Goal: Task Accomplishment & Management: Use online tool/utility

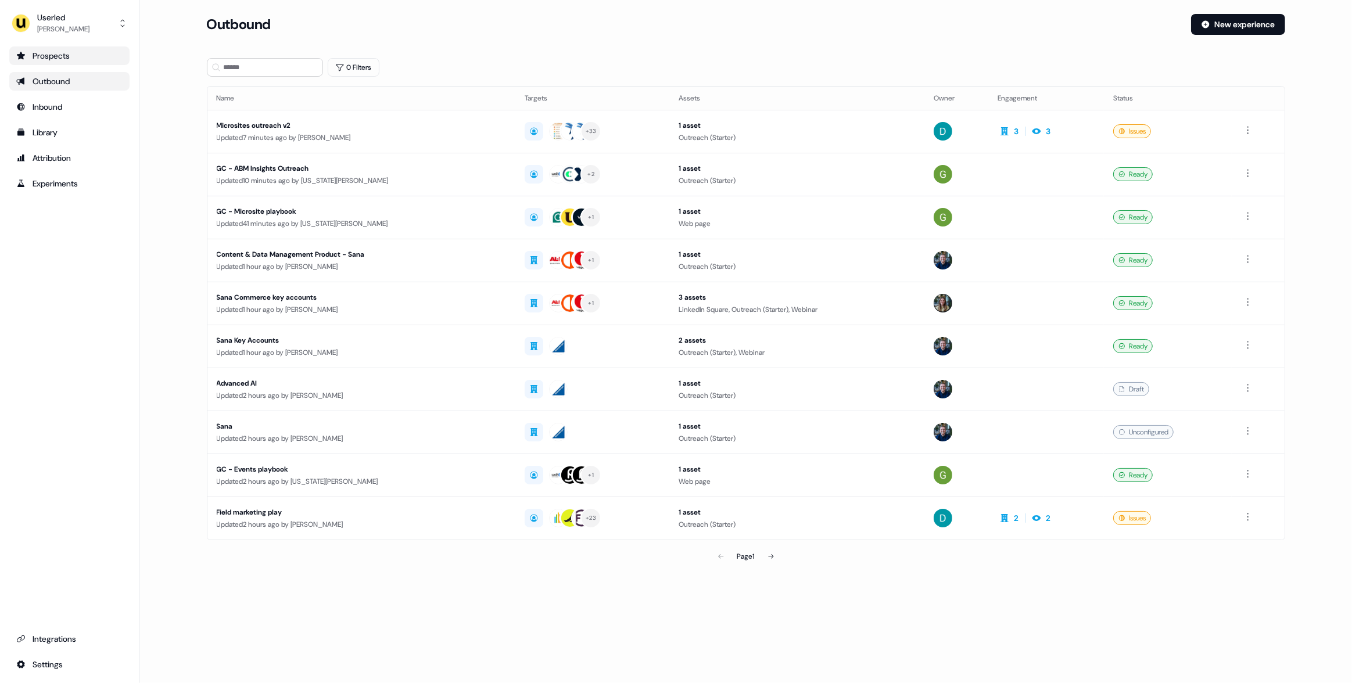
click at [62, 63] on link "Prospects" at bounding box center [69, 55] width 120 height 19
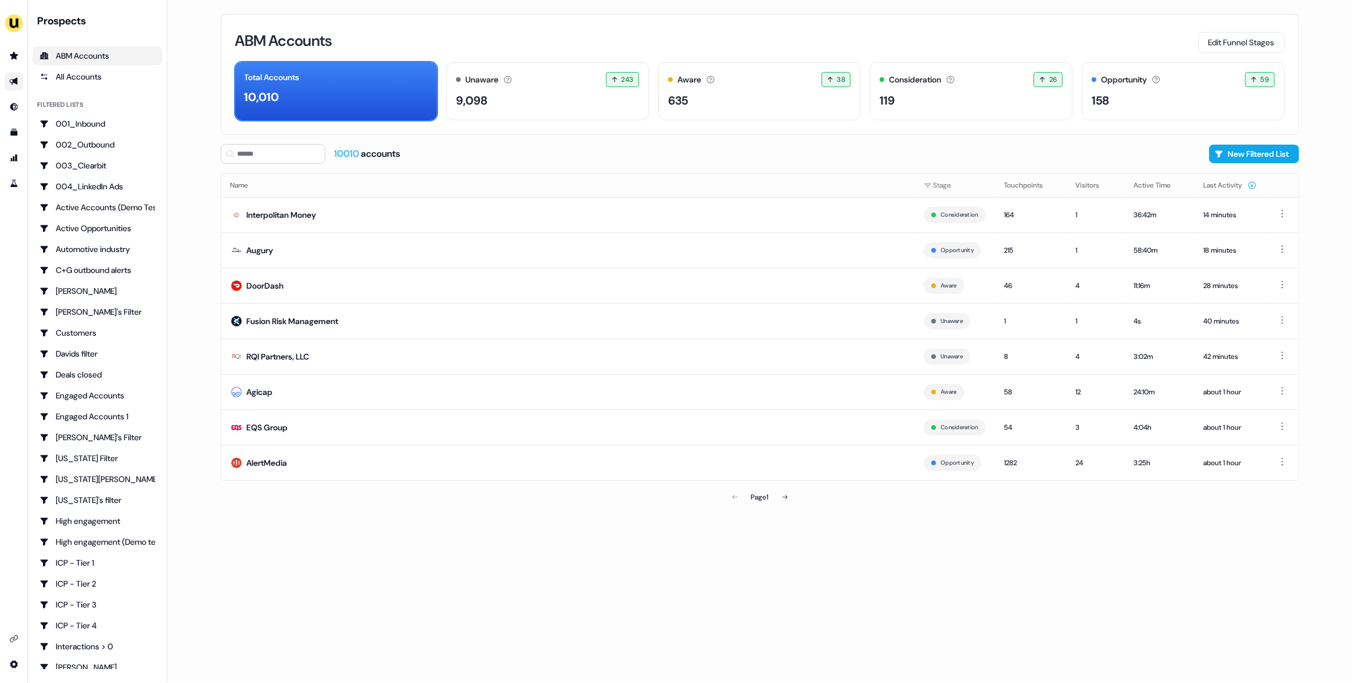
click at [13, 82] on icon "Go to outbound experience" at bounding box center [13, 82] width 8 height 8
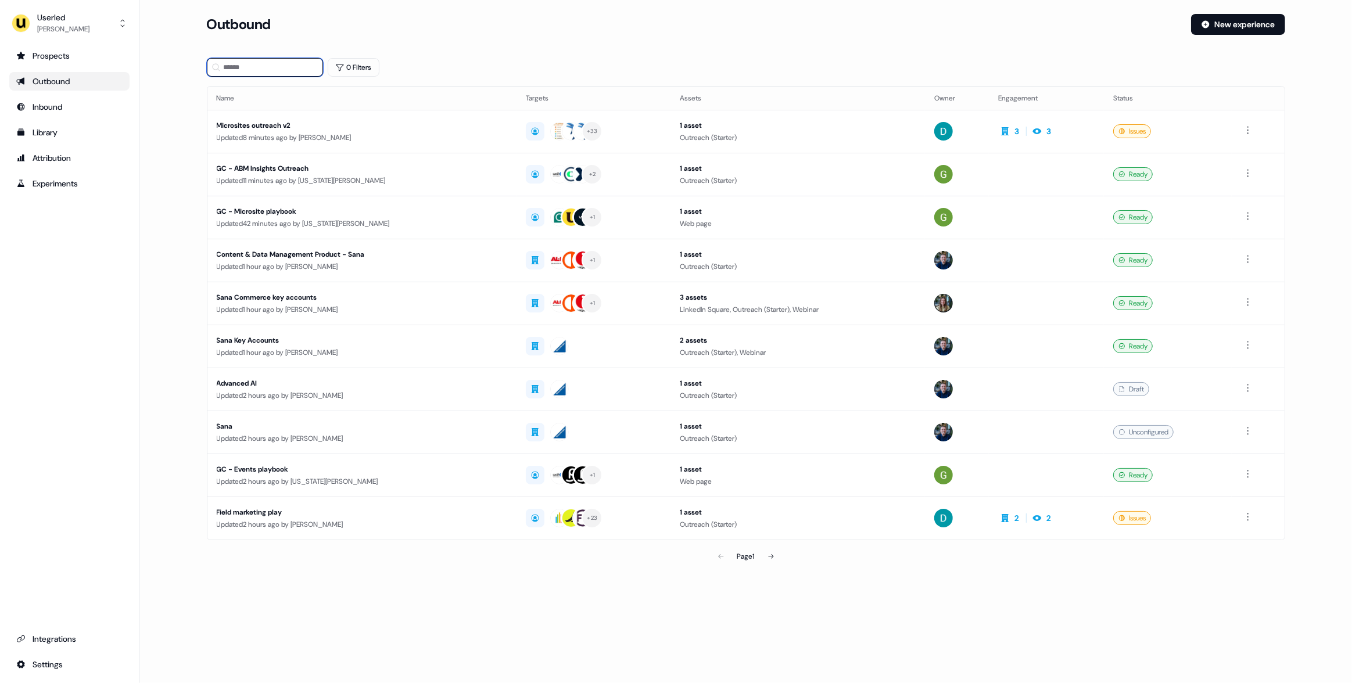
click at [261, 67] on input at bounding box center [265, 67] width 116 height 19
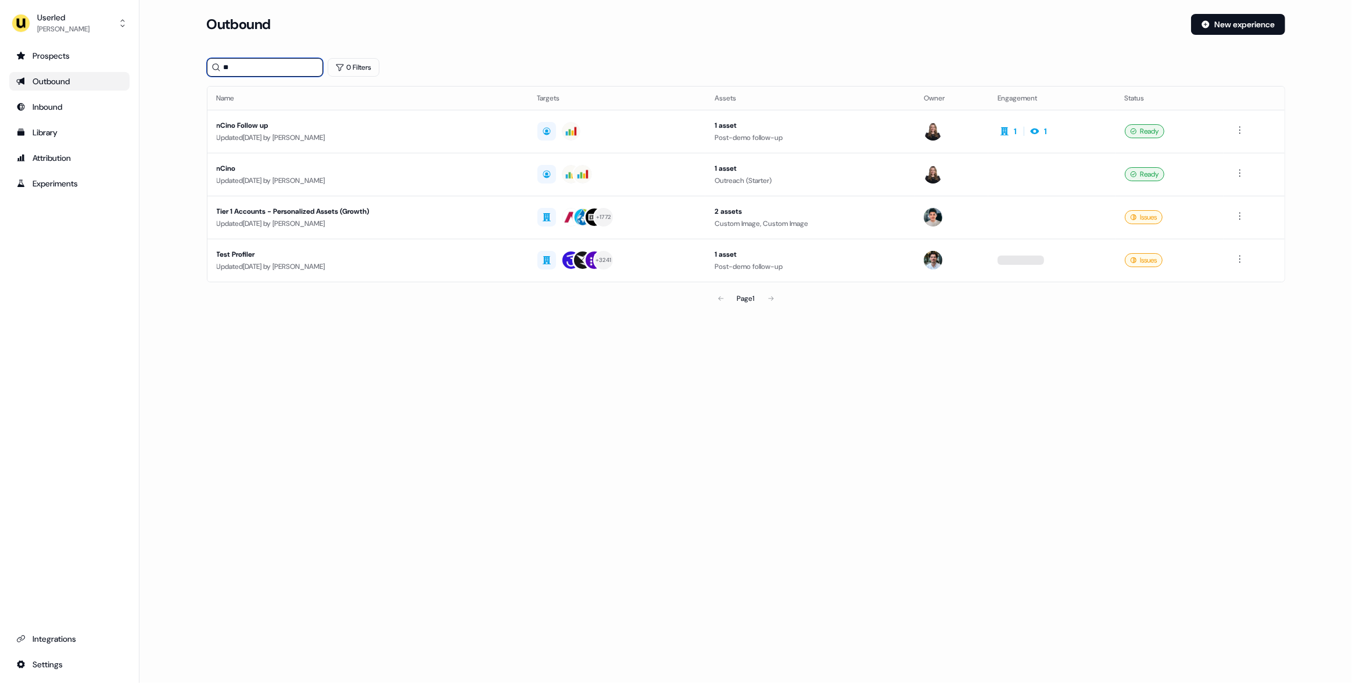
type input "*"
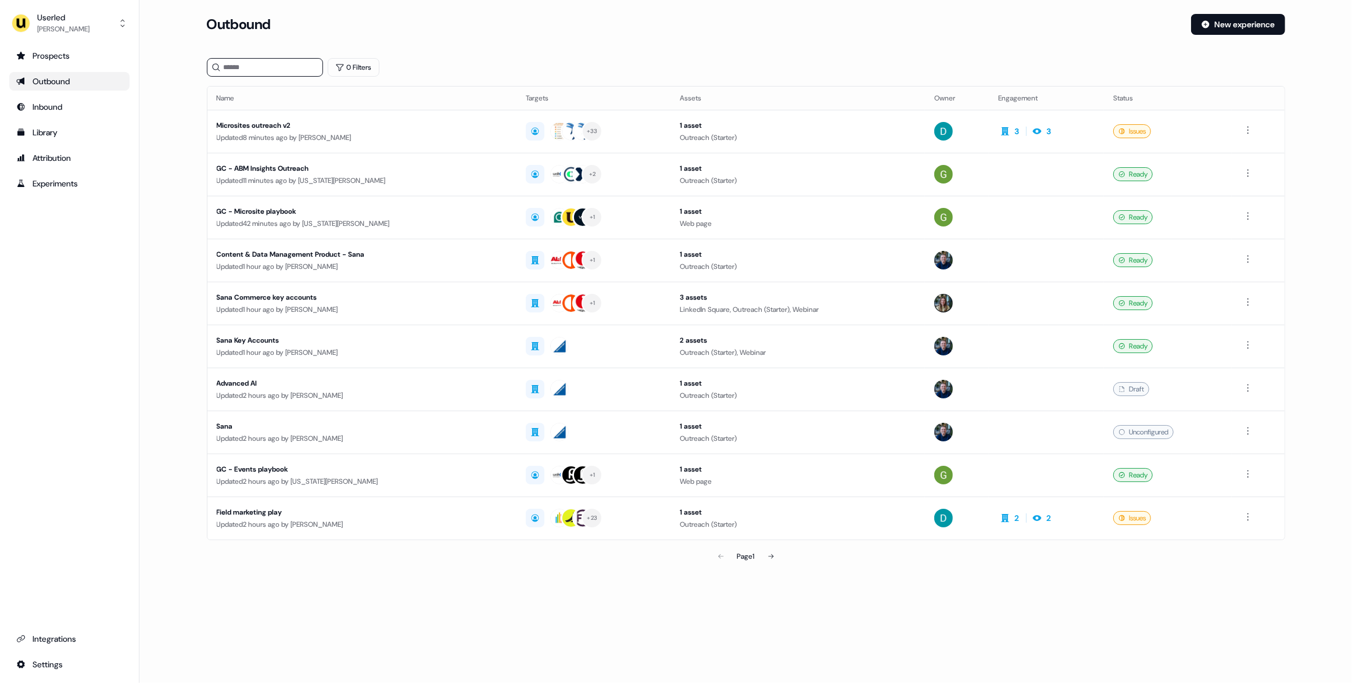
click at [57, 85] on div "Outbound" at bounding box center [69, 82] width 106 height 12
click at [71, 86] on div "Outbound" at bounding box center [69, 82] width 106 height 12
click at [74, 51] on div "Prospects" at bounding box center [69, 56] width 106 height 12
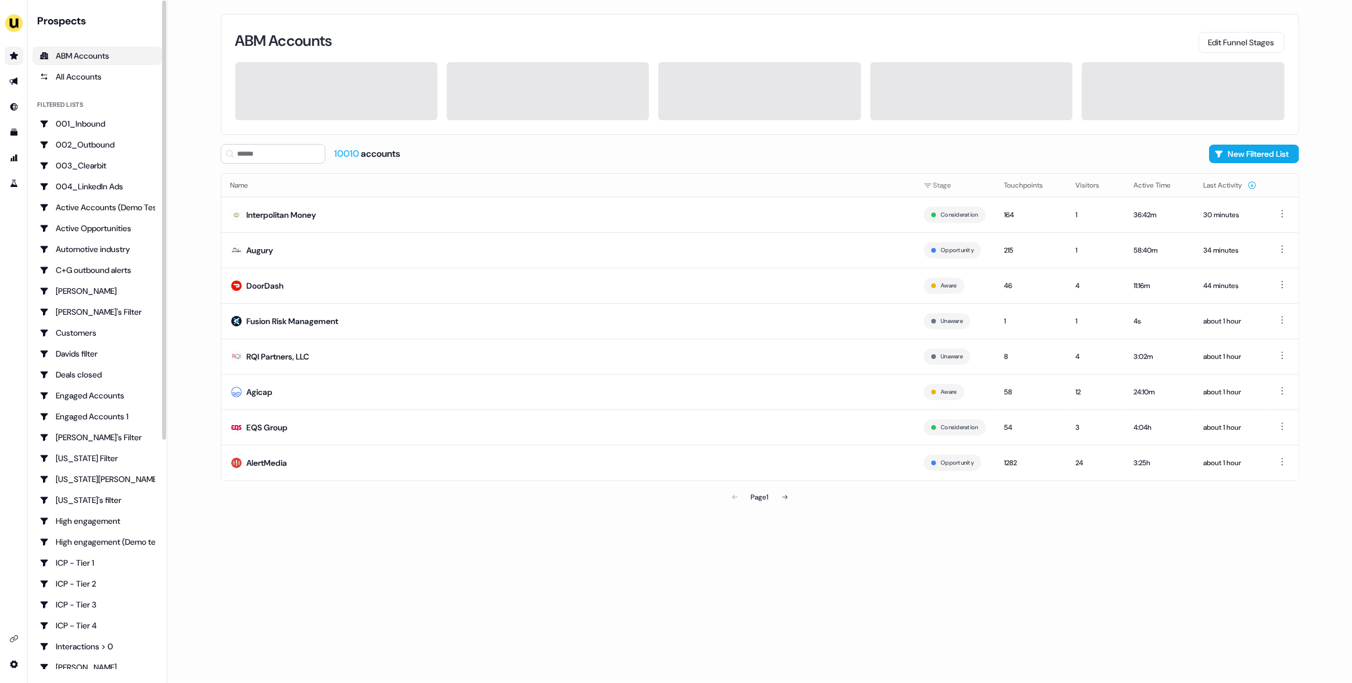
click at [200, 240] on main "Loading... ABM Accounts Edit Funnel Stages 10010 accounts New Filtered List Nam…" at bounding box center [759, 341] width 1185 height 683
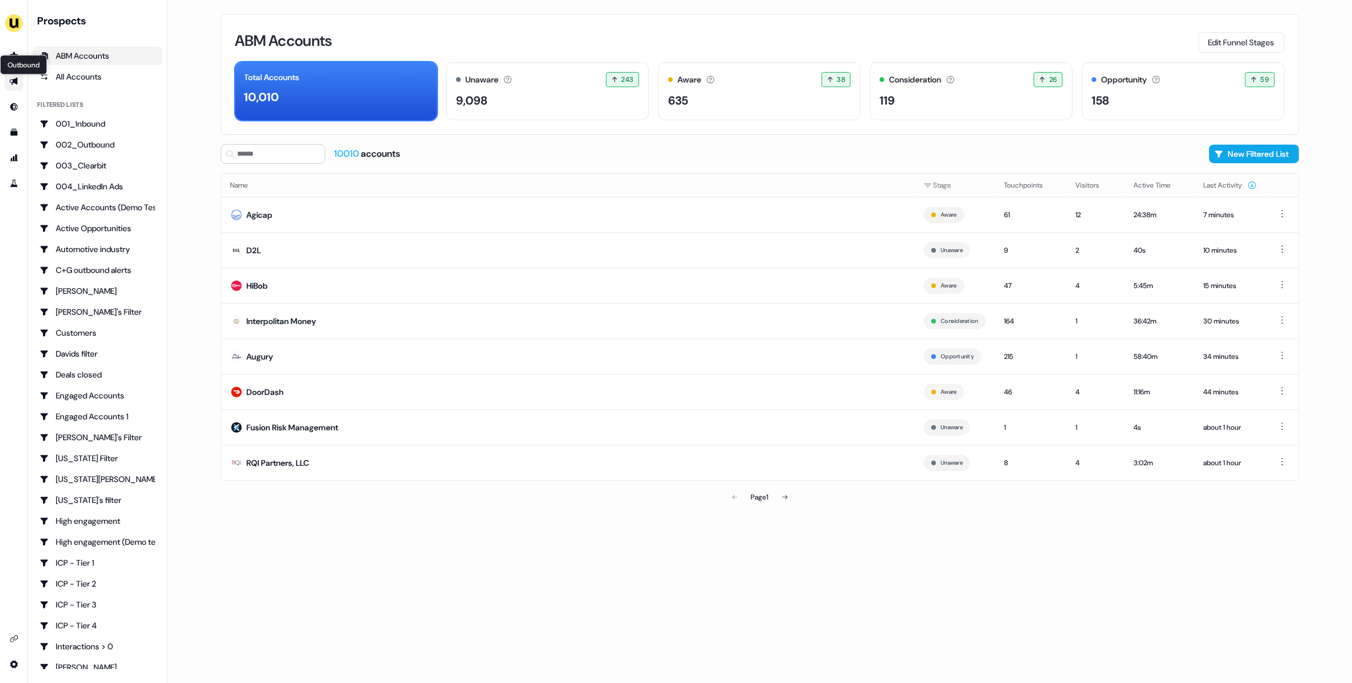
click at [14, 81] on icon "Go to outbound experience" at bounding box center [13, 82] width 8 height 8
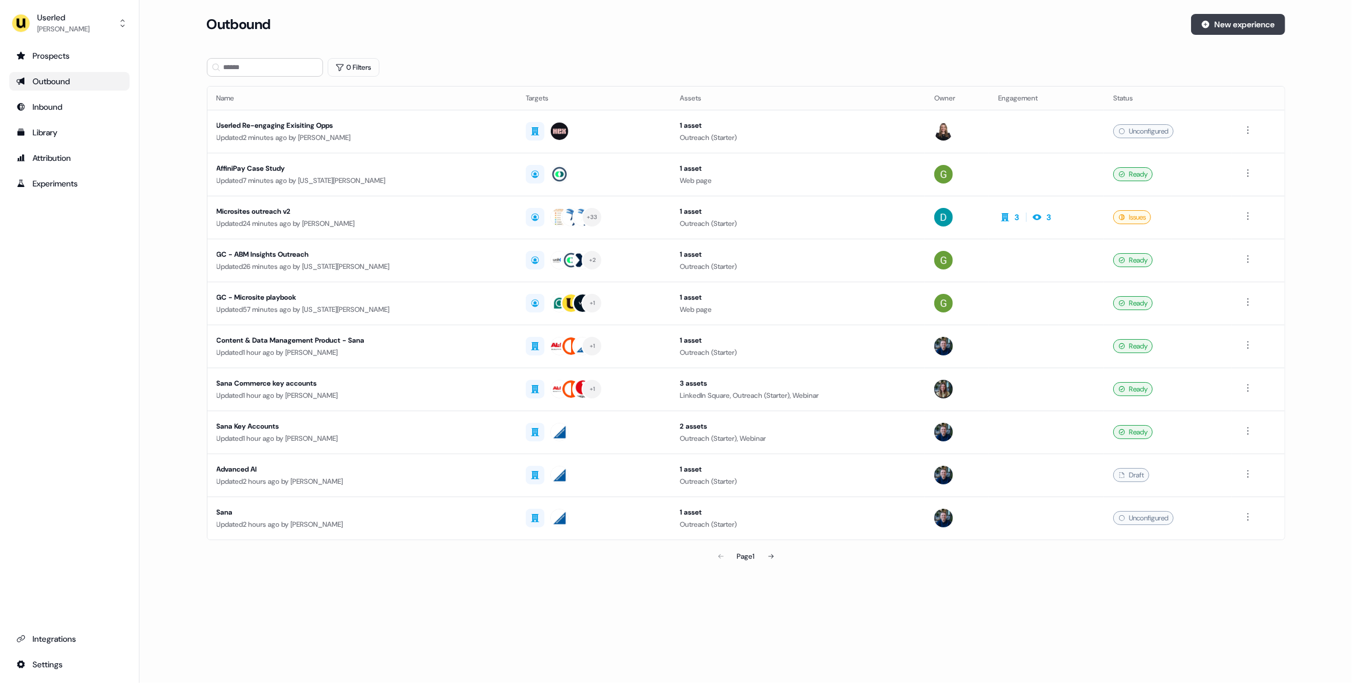
click at [1238, 28] on button "New experience" at bounding box center [1238, 24] width 94 height 21
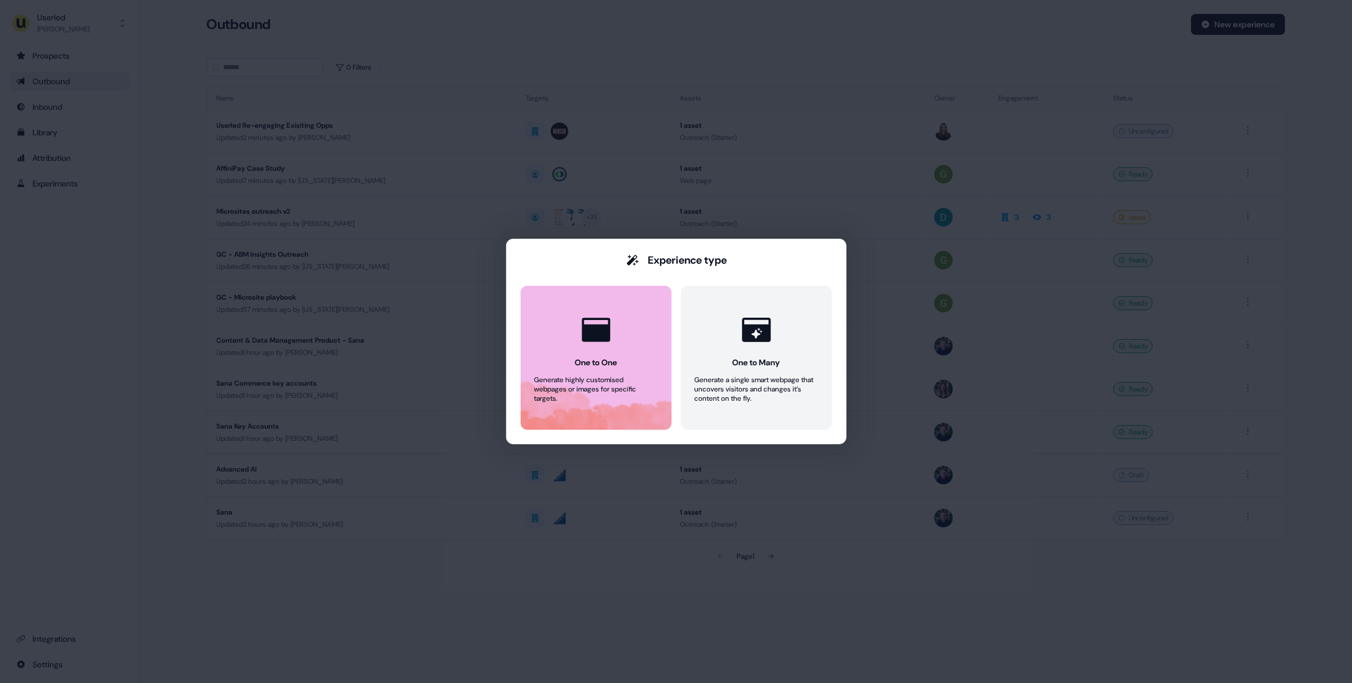
click at [594, 347] on div at bounding box center [596, 330] width 44 height 44
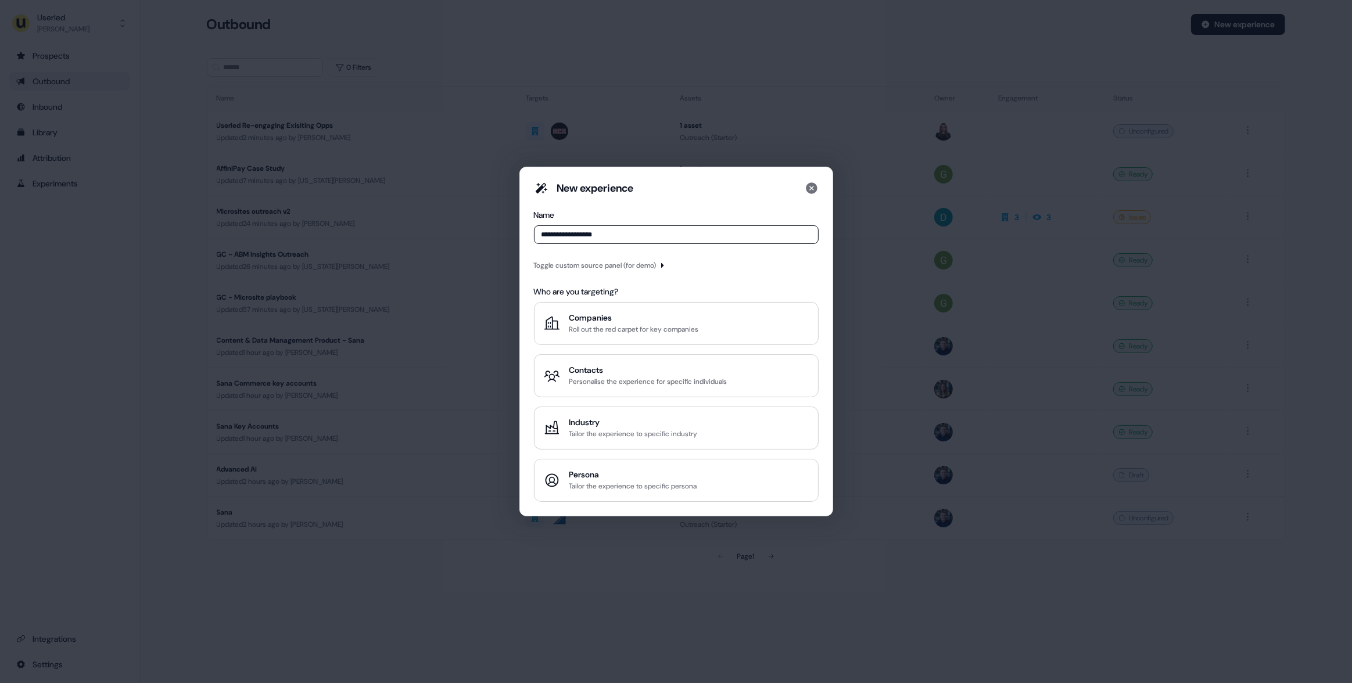
type input "**********"
click at [618, 270] on div "Toggle custom source panel (for demo)" at bounding box center [595, 266] width 123 height 12
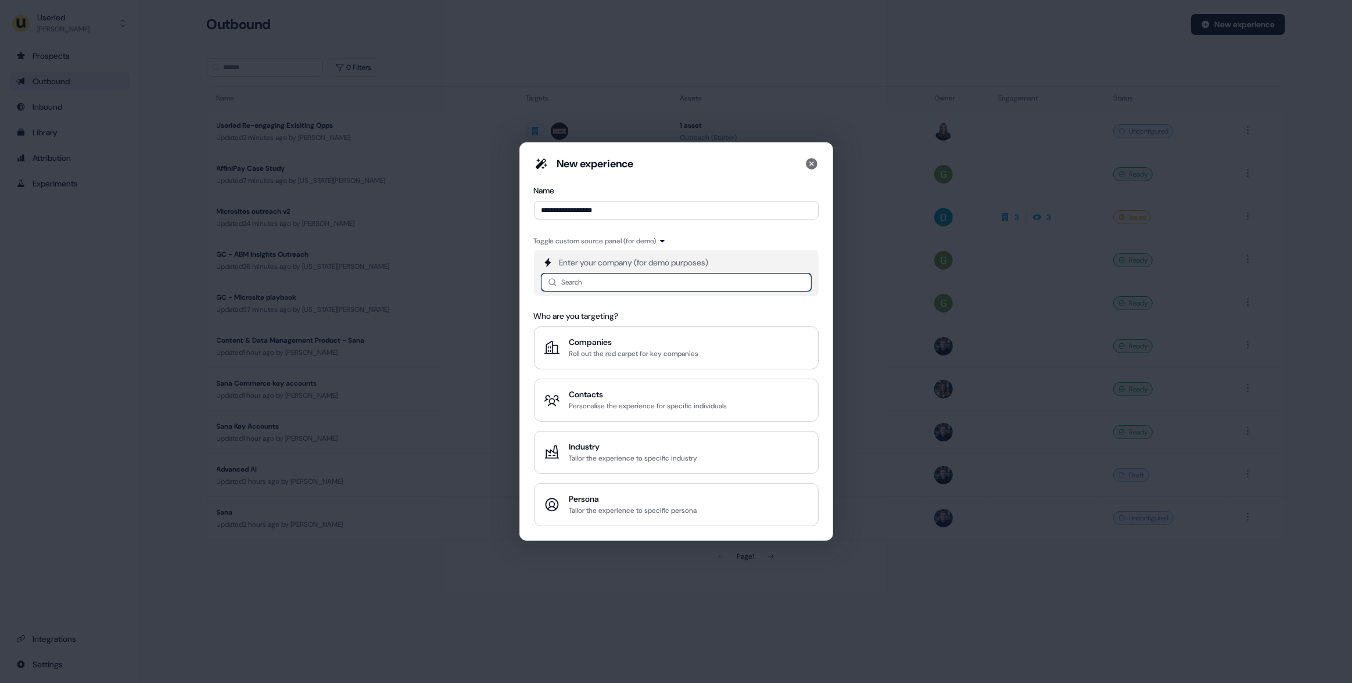
click at [591, 283] on input at bounding box center [676, 282] width 271 height 19
type input "*****"
click at [603, 310] on div "nCino [DOMAIN_NAME]" at bounding box center [686, 313] width 234 height 14
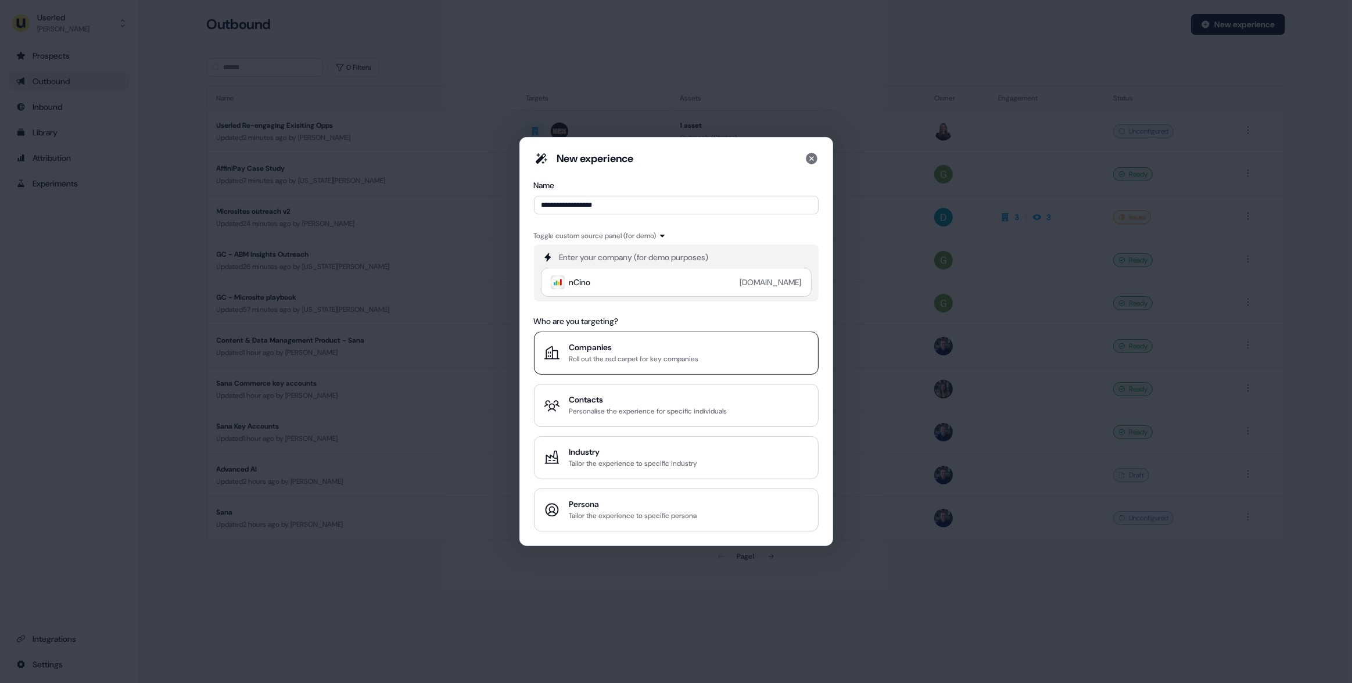
click at [648, 352] on div "Companies" at bounding box center [634, 348] width 130 height 12
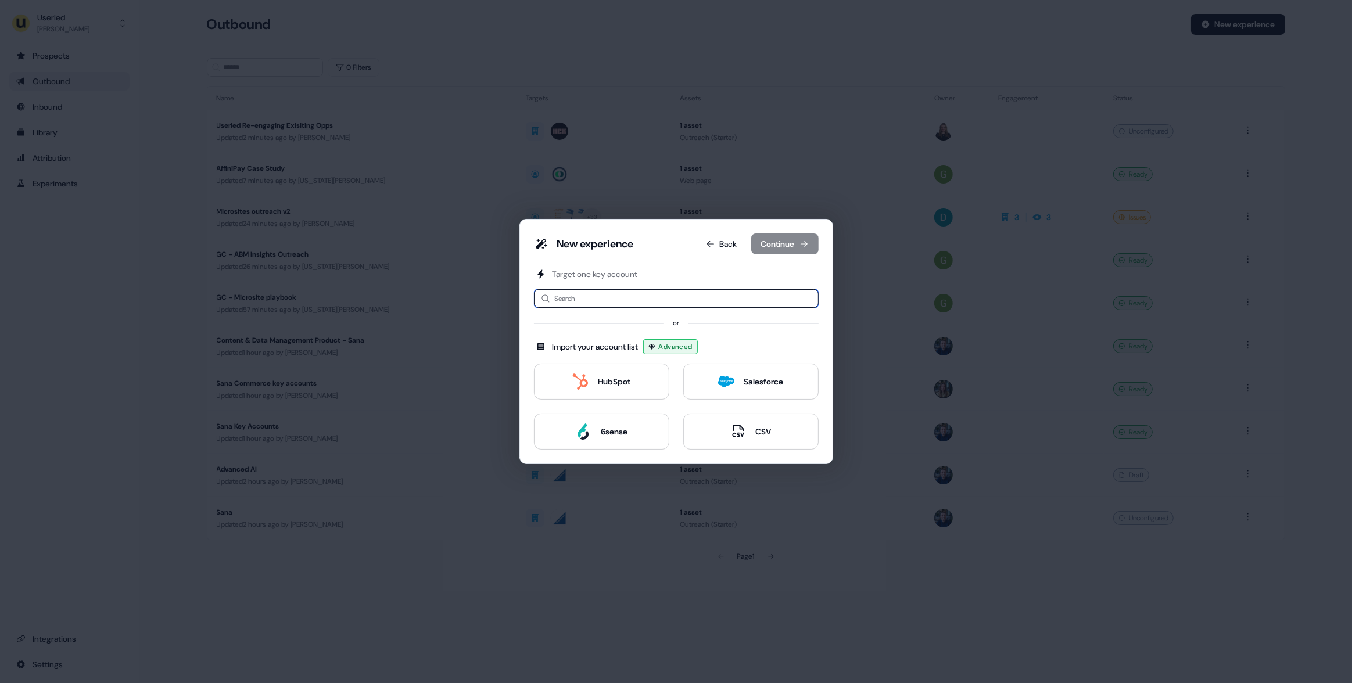
click at [601, 295] on input at bounding box center [676, 298] width 285 height 19
click at [119, 313] on div "New experience Back Continue Target one key account Search or Import your accou…" at bounding box center [676, 341] width 1352 height 683
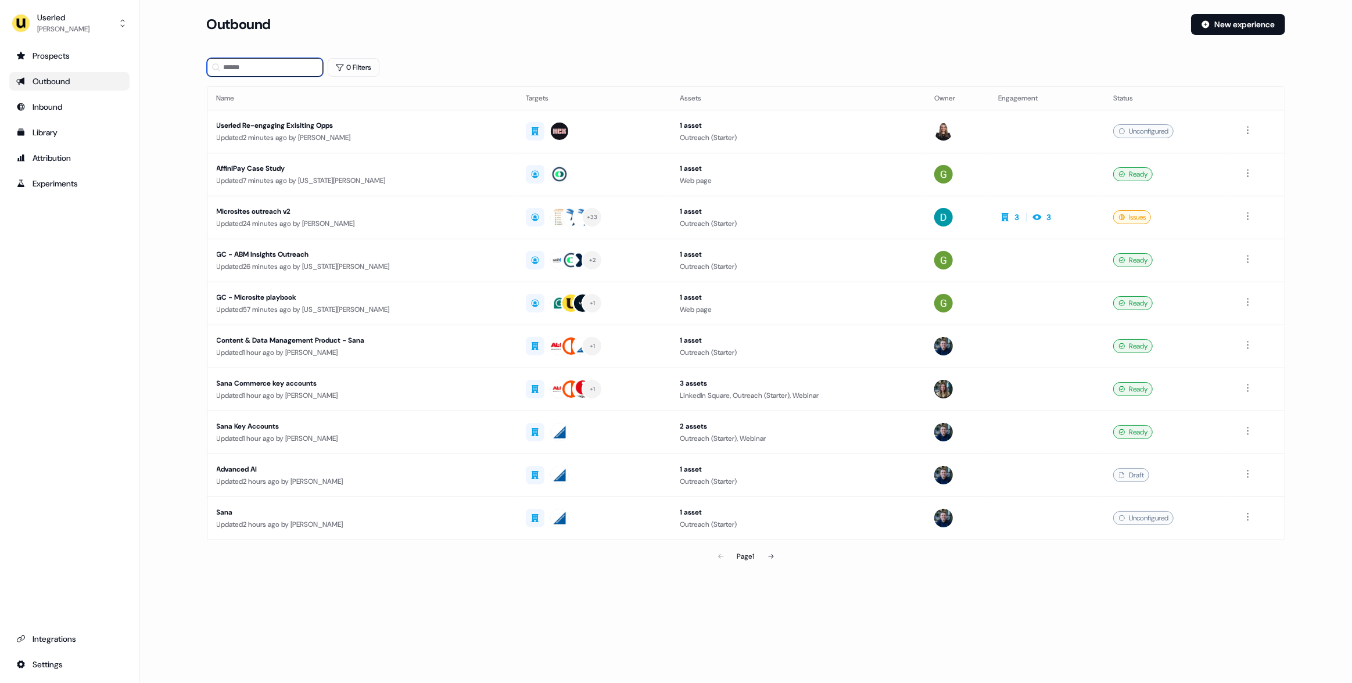
click at [276, 71] on input at bounding box center [265, 67] width 116 height 19
type input "*"
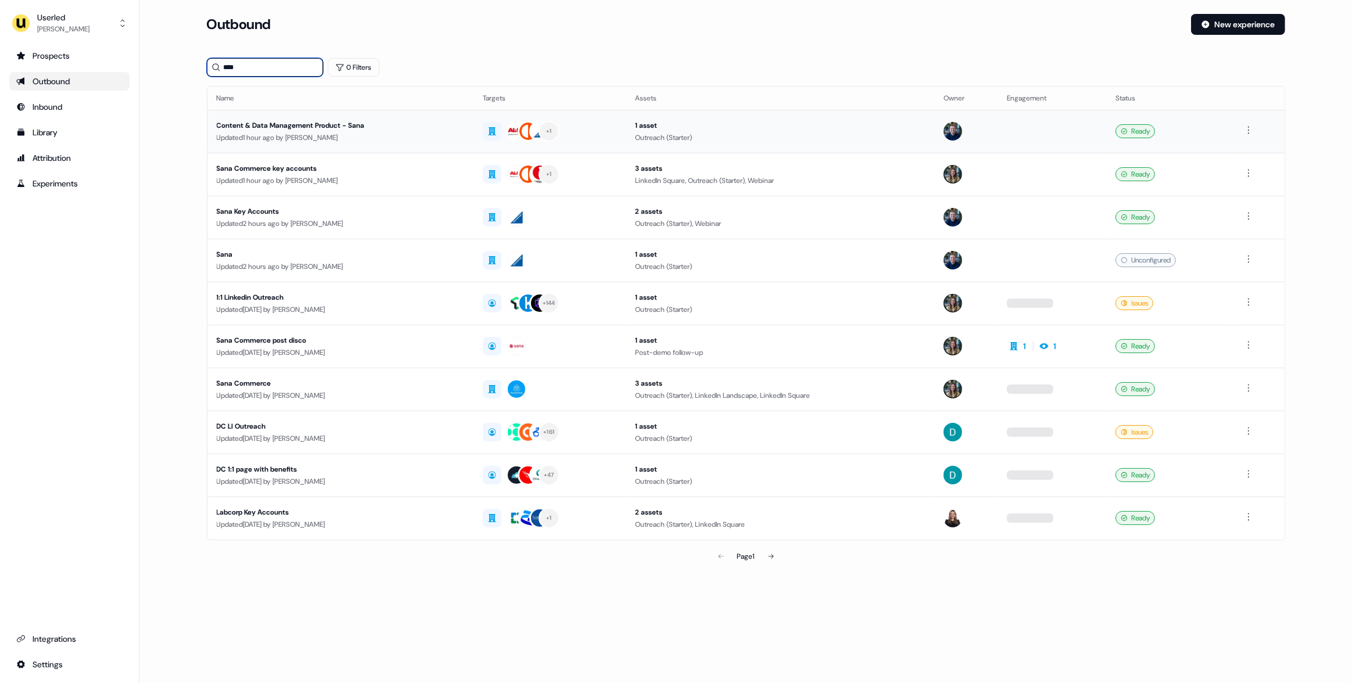
type input "****"
click at [433, 128] on div "Content & Data Management Product - Sana" at bounding box center [341, 126] width 248 height 12
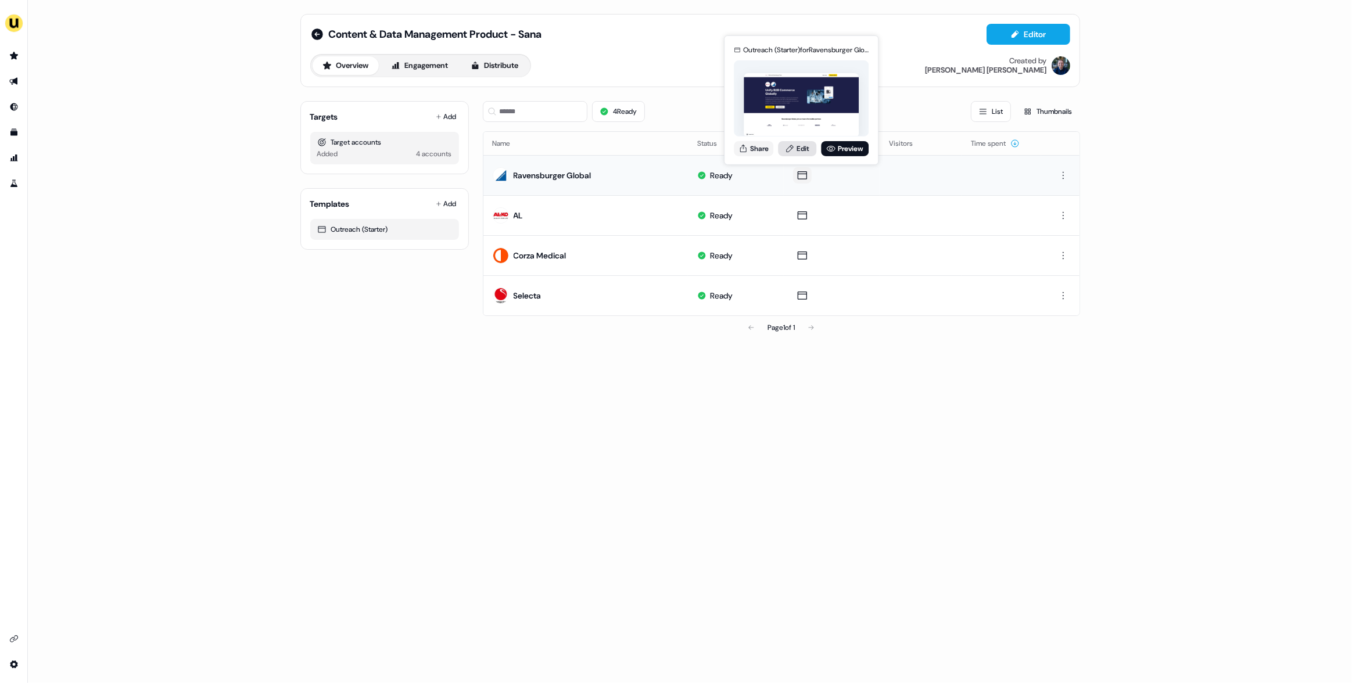
click at [797, 154] on link "Edit" at bounding box center [797, 148] width 38 height 15
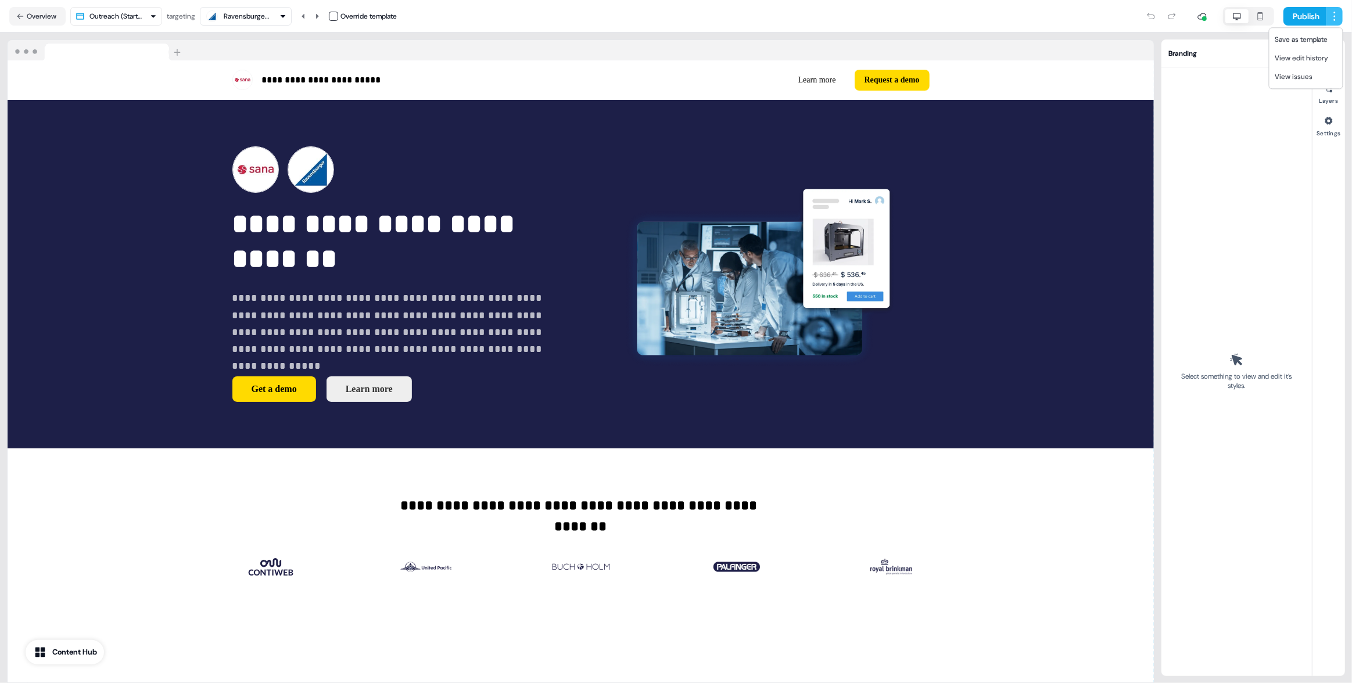
click at [1339, 19] on html "**********" at bounding box center [676, 341] width 1352 height 683
click at [31, 15] on html "**********" at bounding box center [676, 341] width 1352 height 683
click at [38, 16] on button "Overview" at bounding box center [37, 16] width 56 height 19
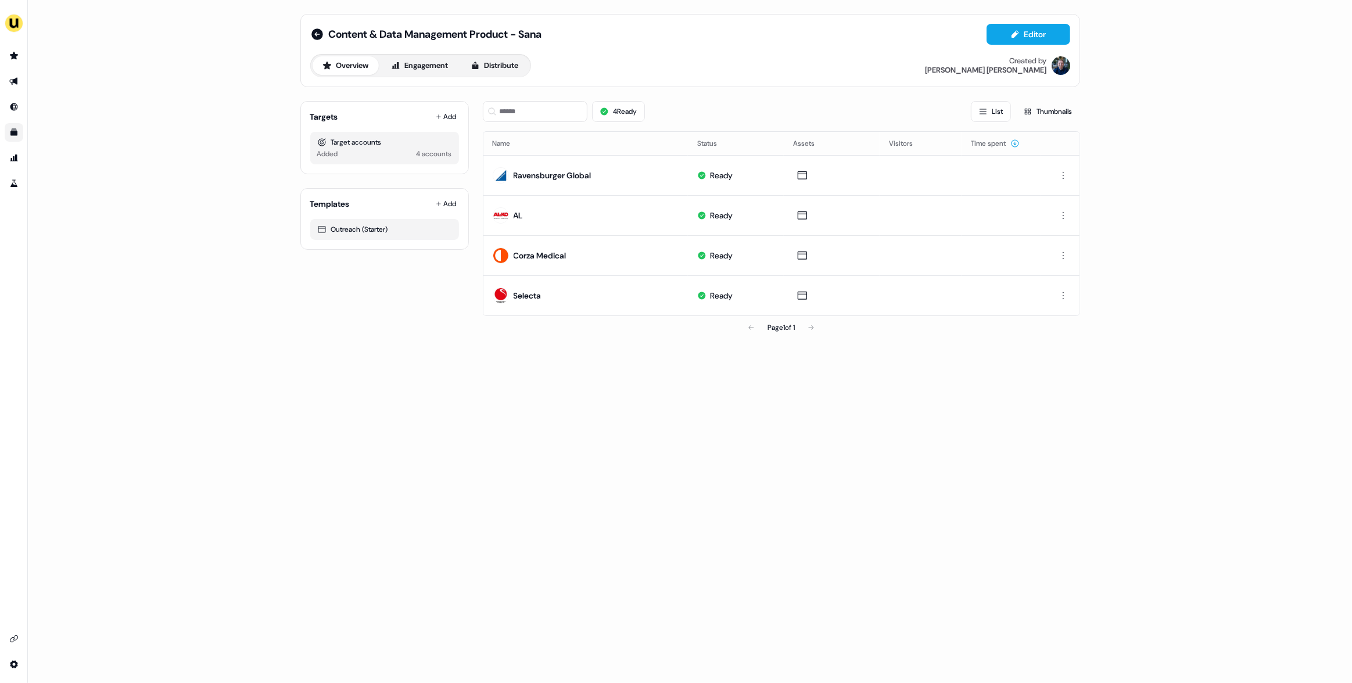
click at [13, 131] on icon "Go to templates" at bounding box center [13, 132] width 7 height 7
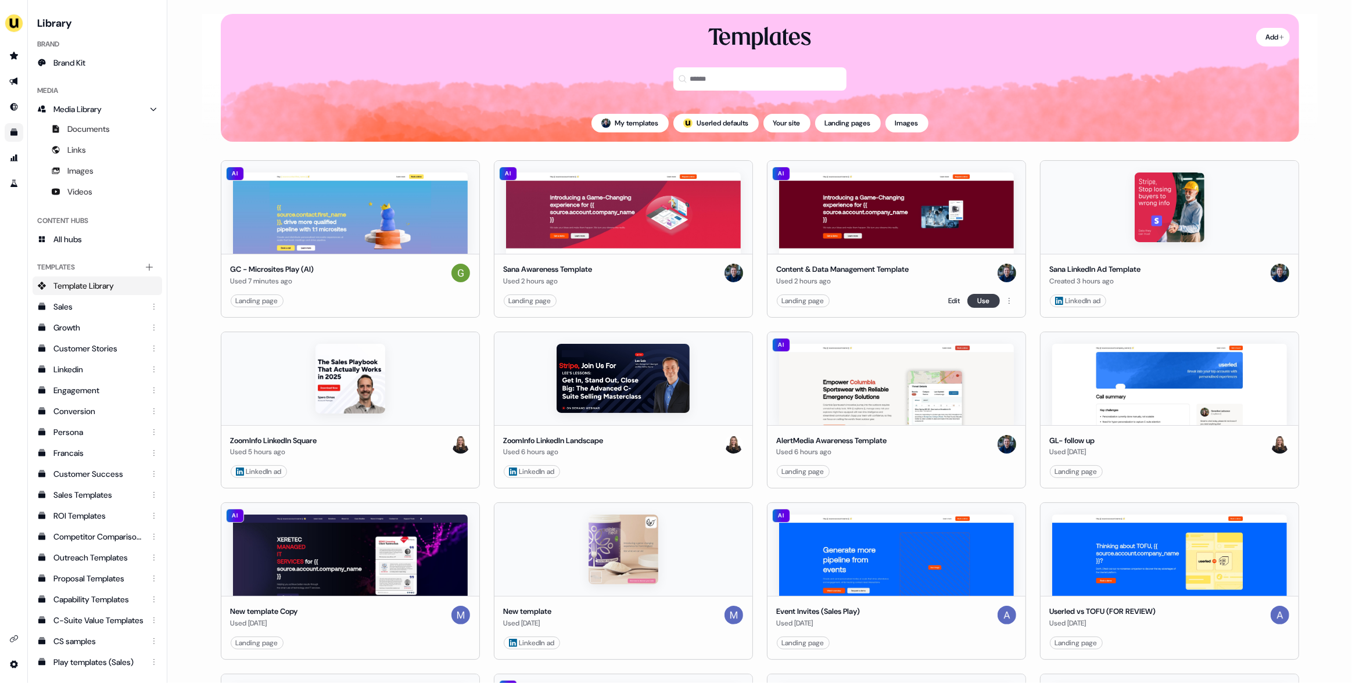
click at [980, 300] on button "Use" at bounding box center [983, 301] width 33 height 14
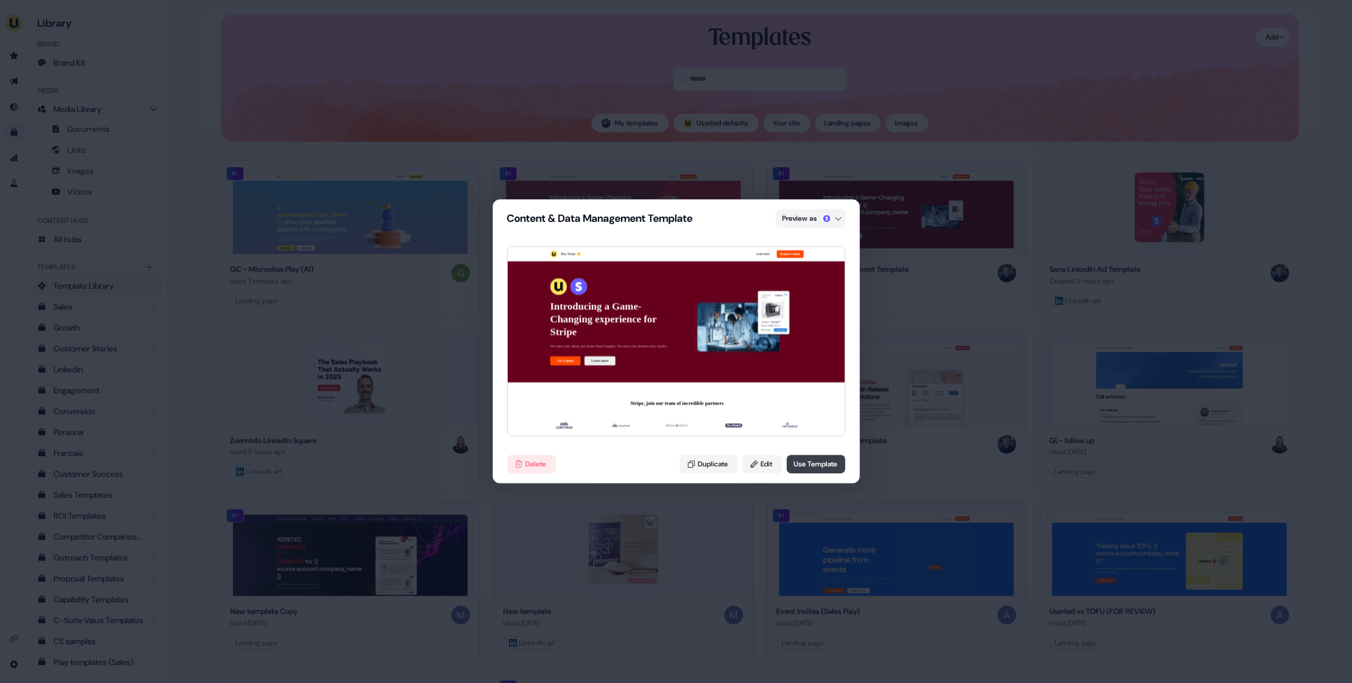
click at [810, 468] on button "Use Template" at bounding box center [816, 465] width 59 height 19
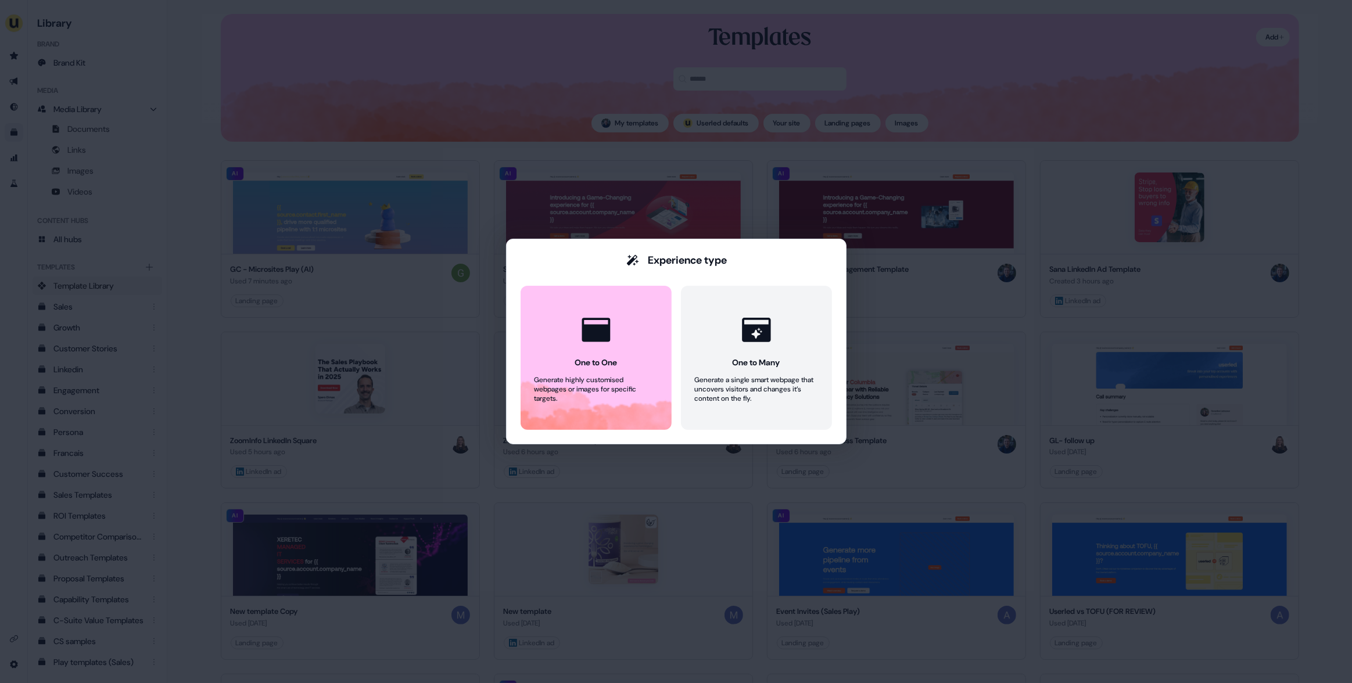
click at [608, 514] on div "Experience type One to One Generate highly customised webpages or images for sp…" at bounding box center [676, 341] width 1352 height 683
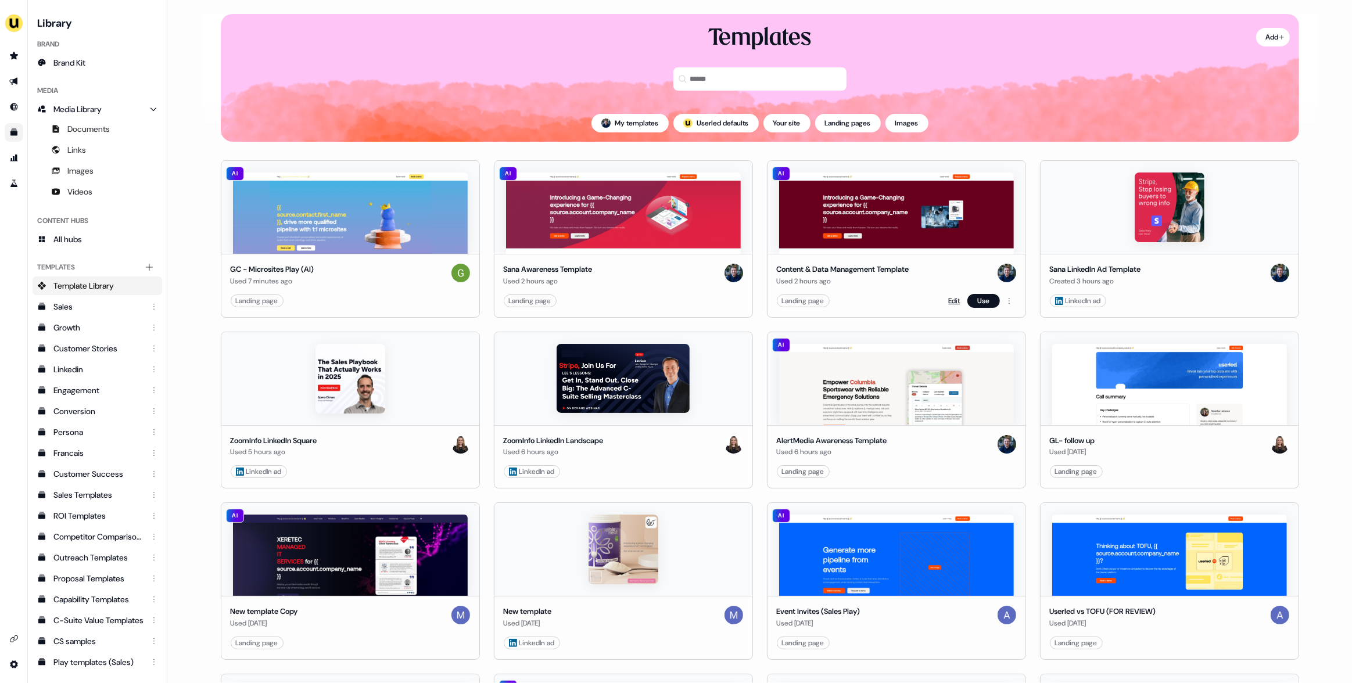
click at [953, 299] on link "Edit" at bounding box center [955, 301] width 12 height 12
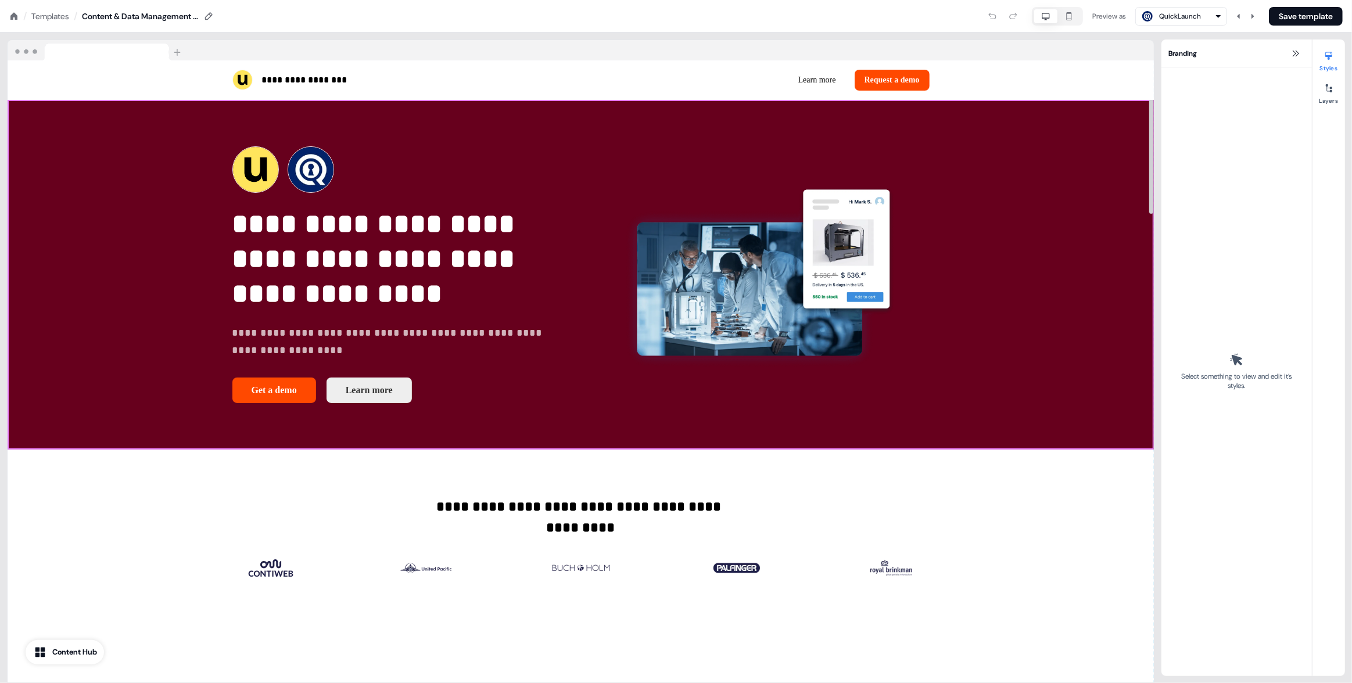
click at [1102, 224] on div "**********" at bounding box center [581, 275] width 1146 height 350
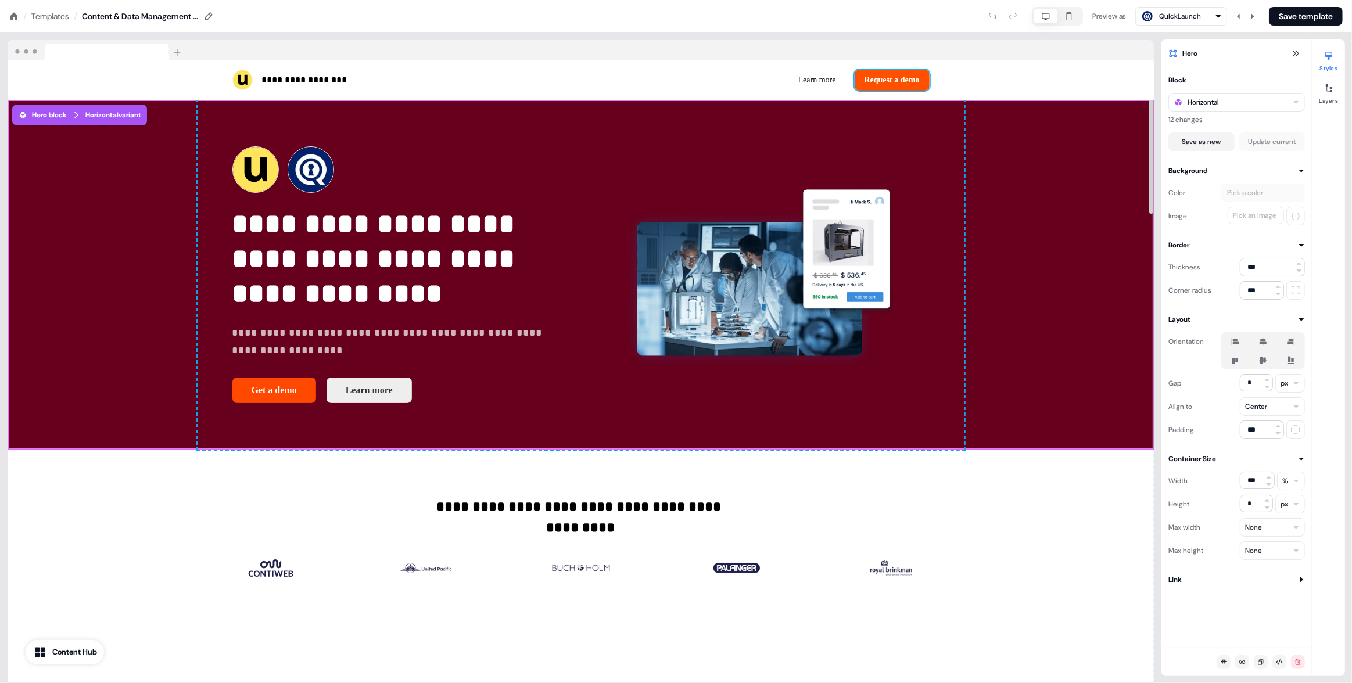
click at [924, 78] on button "Request a demo" at bounding box center [892, 80] width 75 height 21
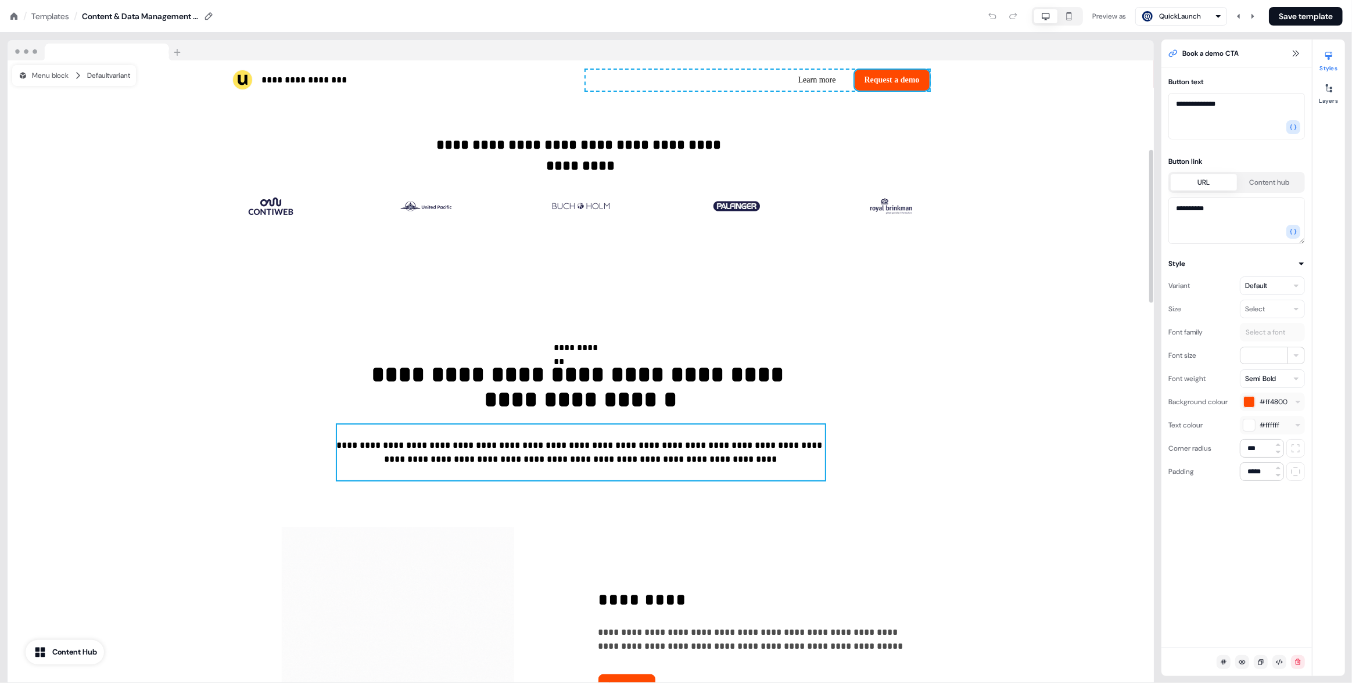
scroll to position [718, 0]
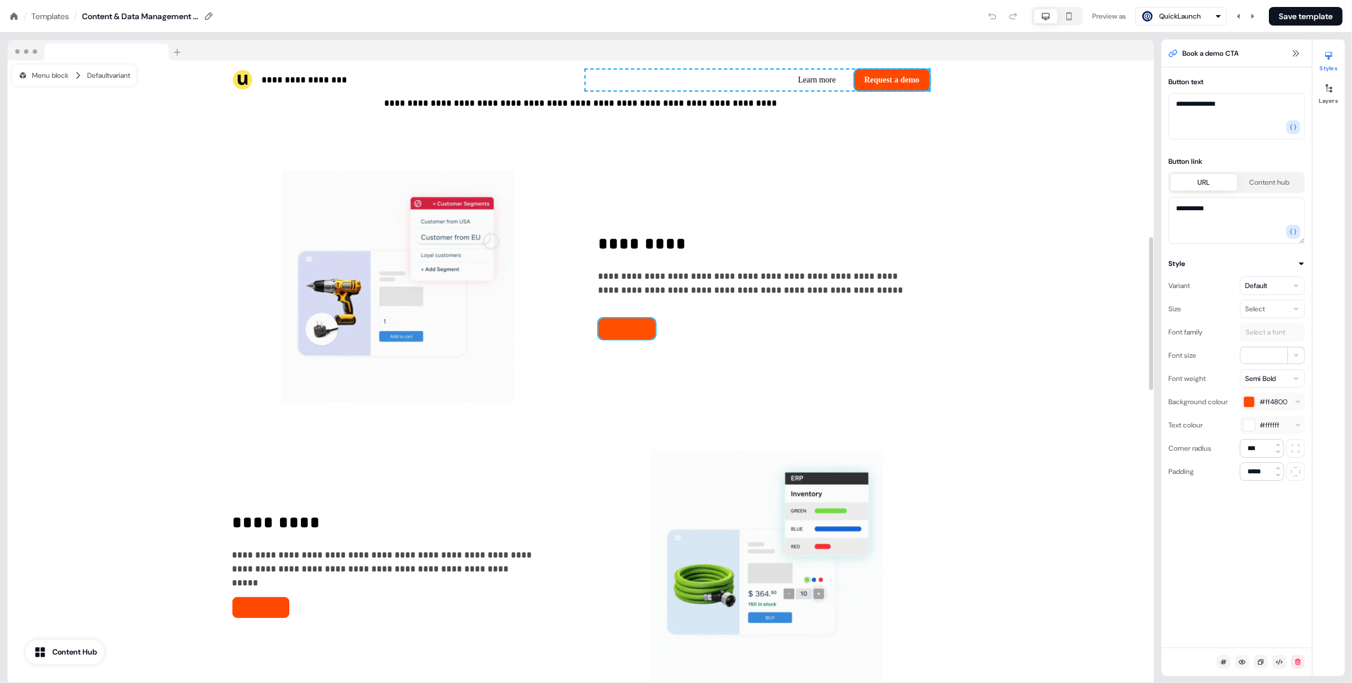
click at [637, 324] on button "Learn more" at bounding box center [627, 328] width 58 height 21
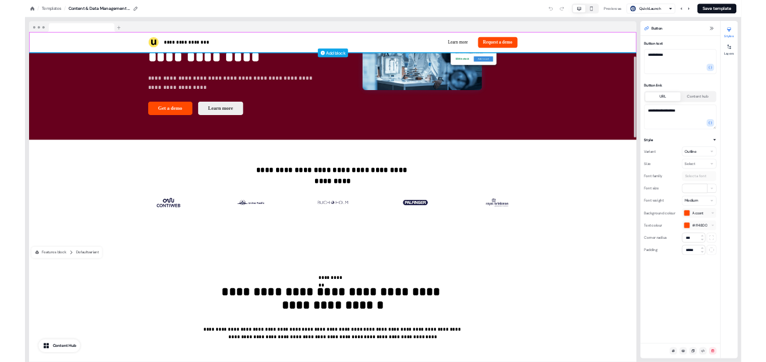
scroll to position [0, 0]
